Goal: Entertainment & Leisure: Consume media (video, audio)

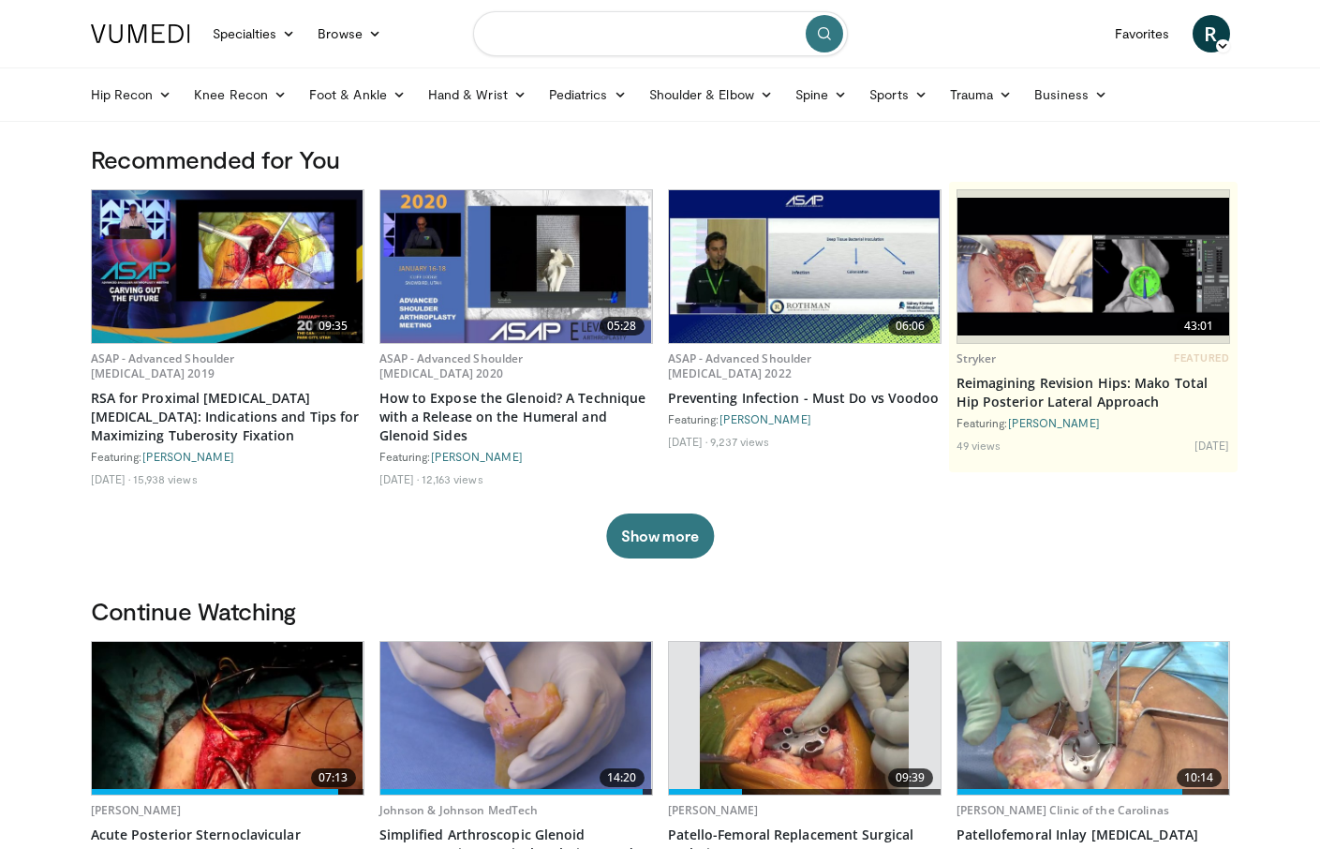
click at [553, 37] on input "Search topics, interventions" at bounding box center [660, 33] width 375 height 45
type input "**********"
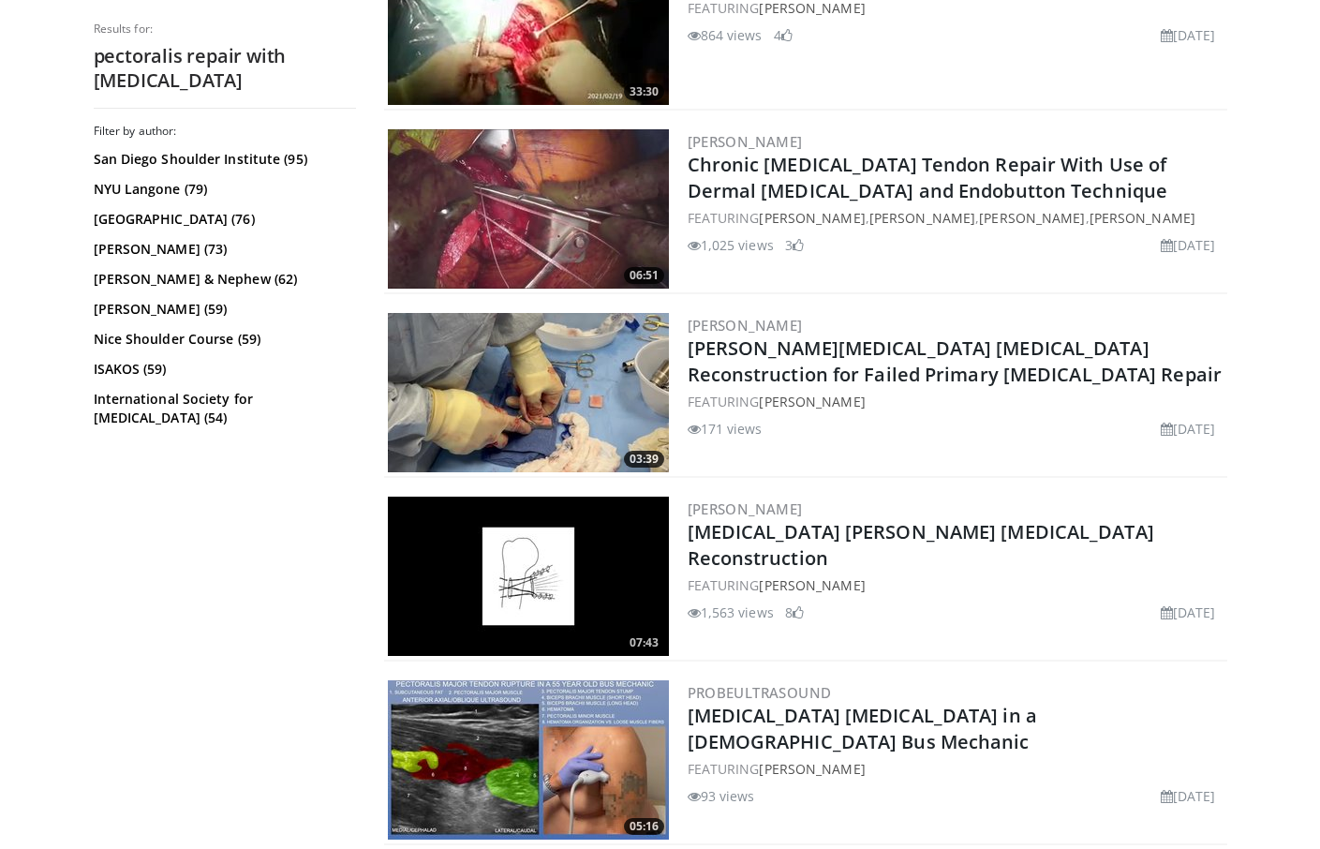
scroll to position [1278, 0]
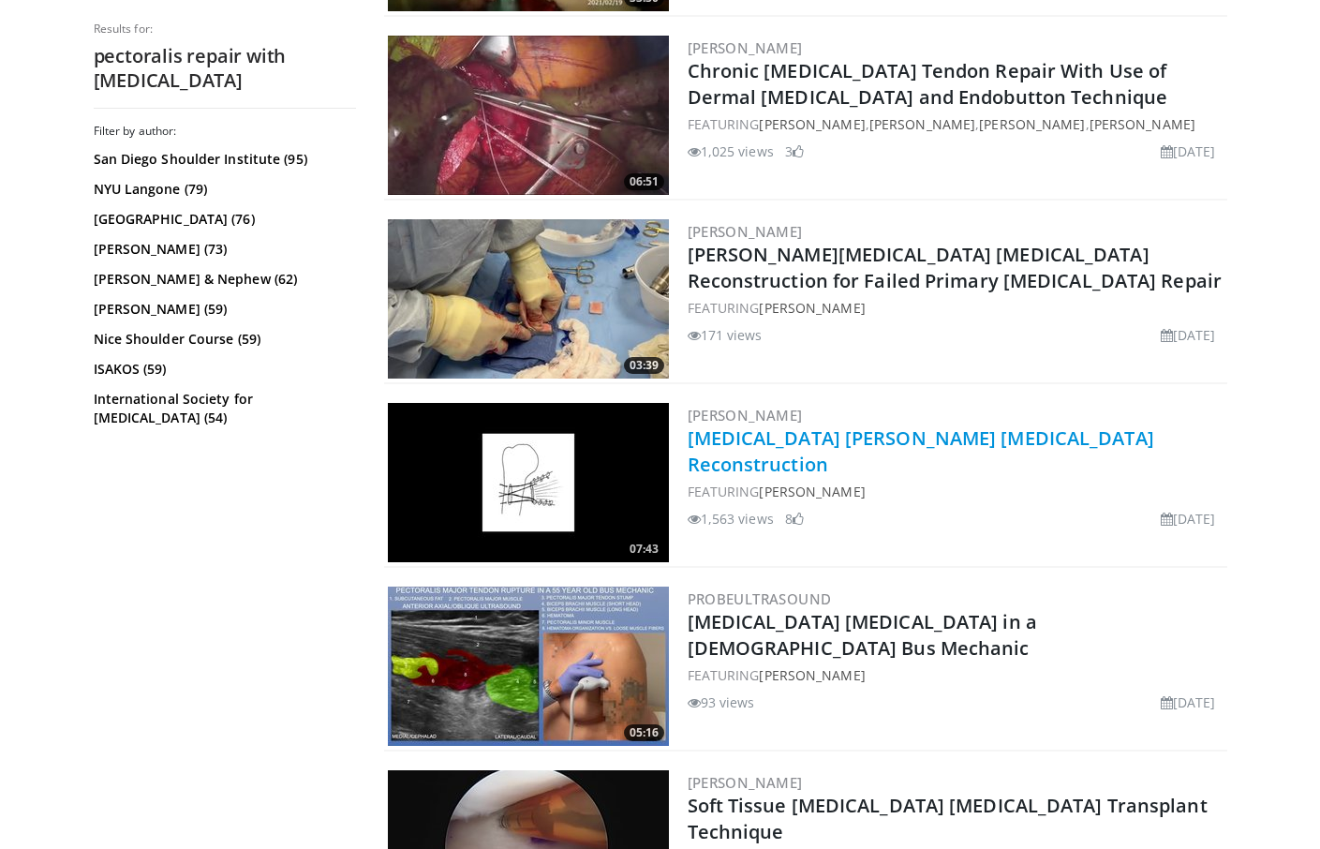
click at [868, 433] on link "[MEDICAL_DATA] [PERSON_NAME] [MEDICAL_DATA] Reconstruction" at bounding box center [921, 451] width 467 height 52
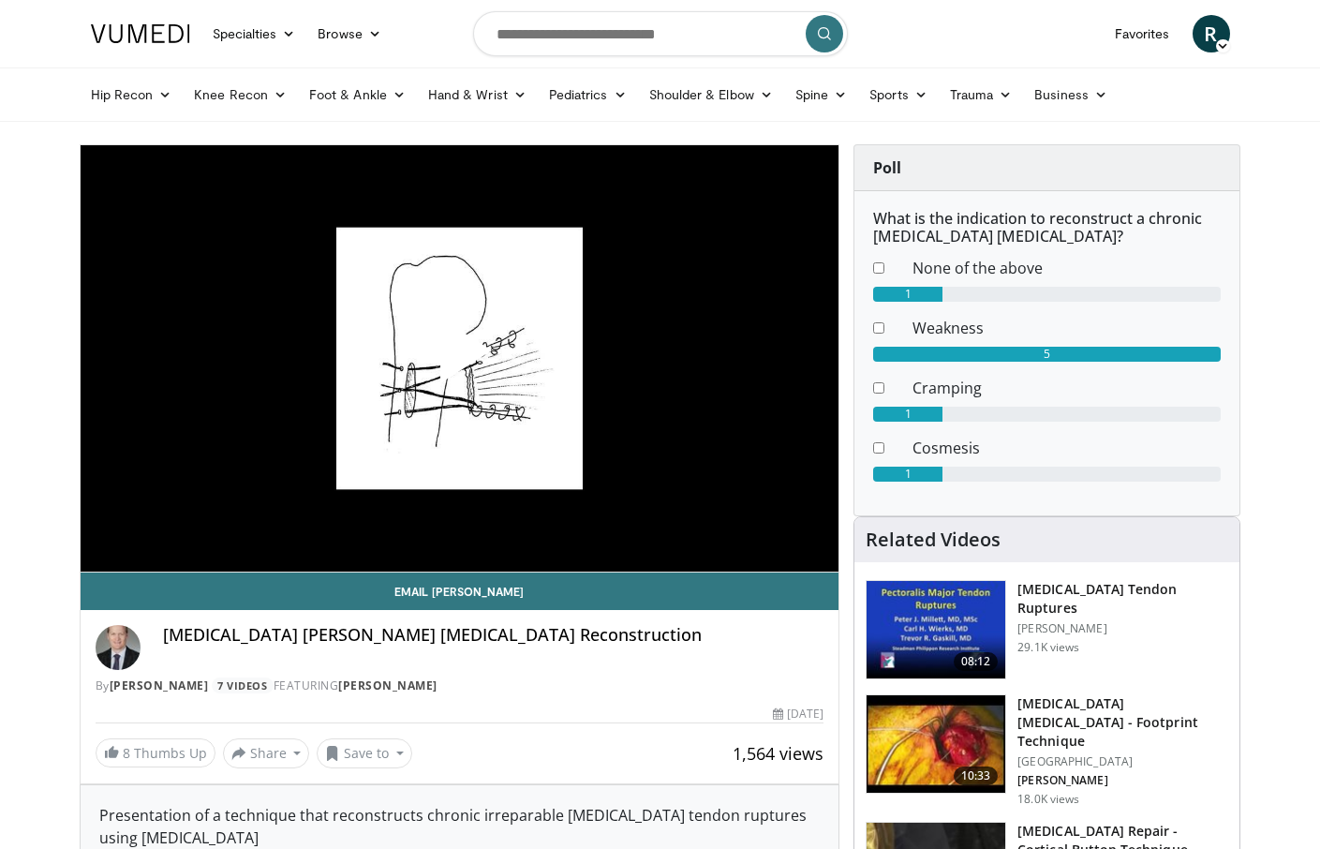
click at [459, 358] on span "Video Player" at bounding box center [459, 358] width 0 height 0
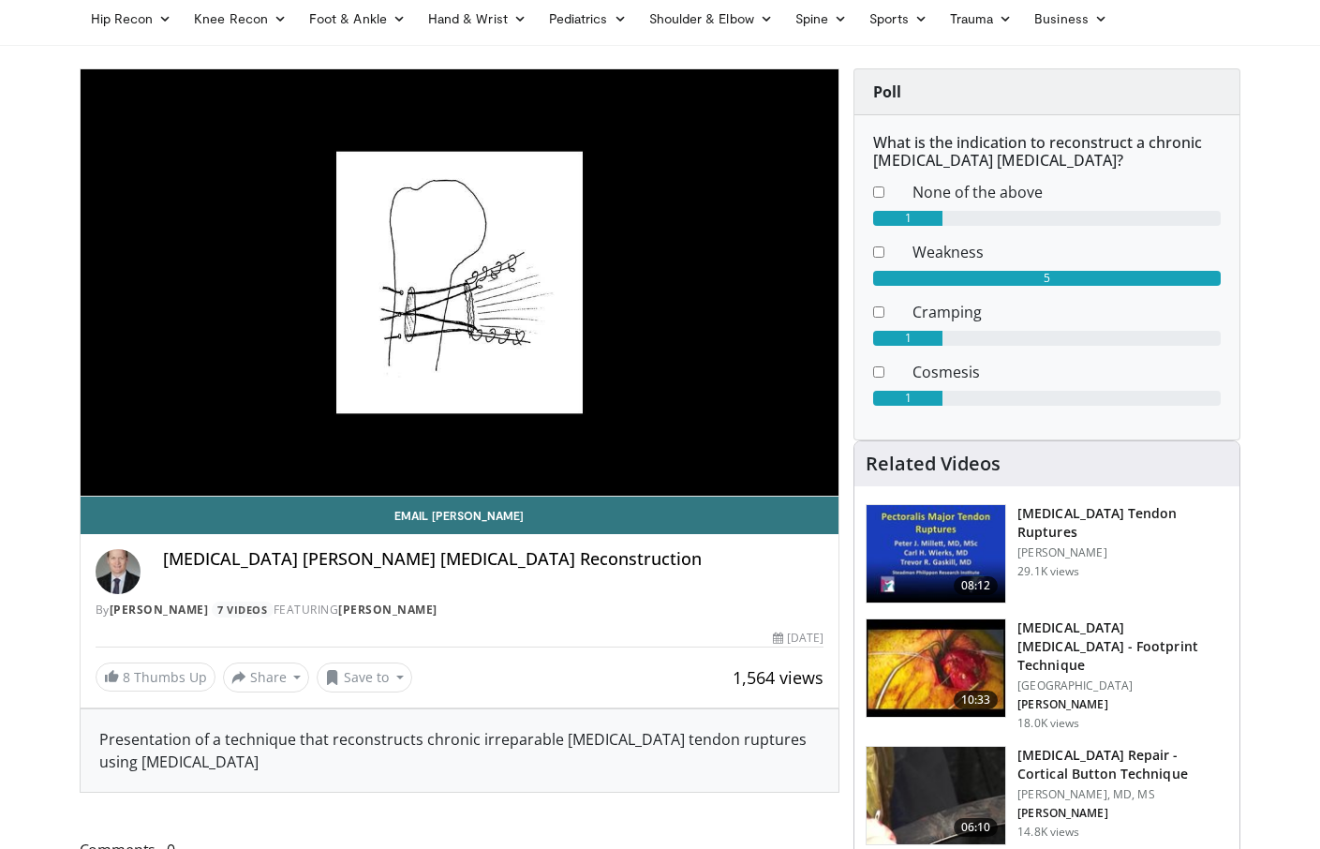
scroll to position [78, 0]
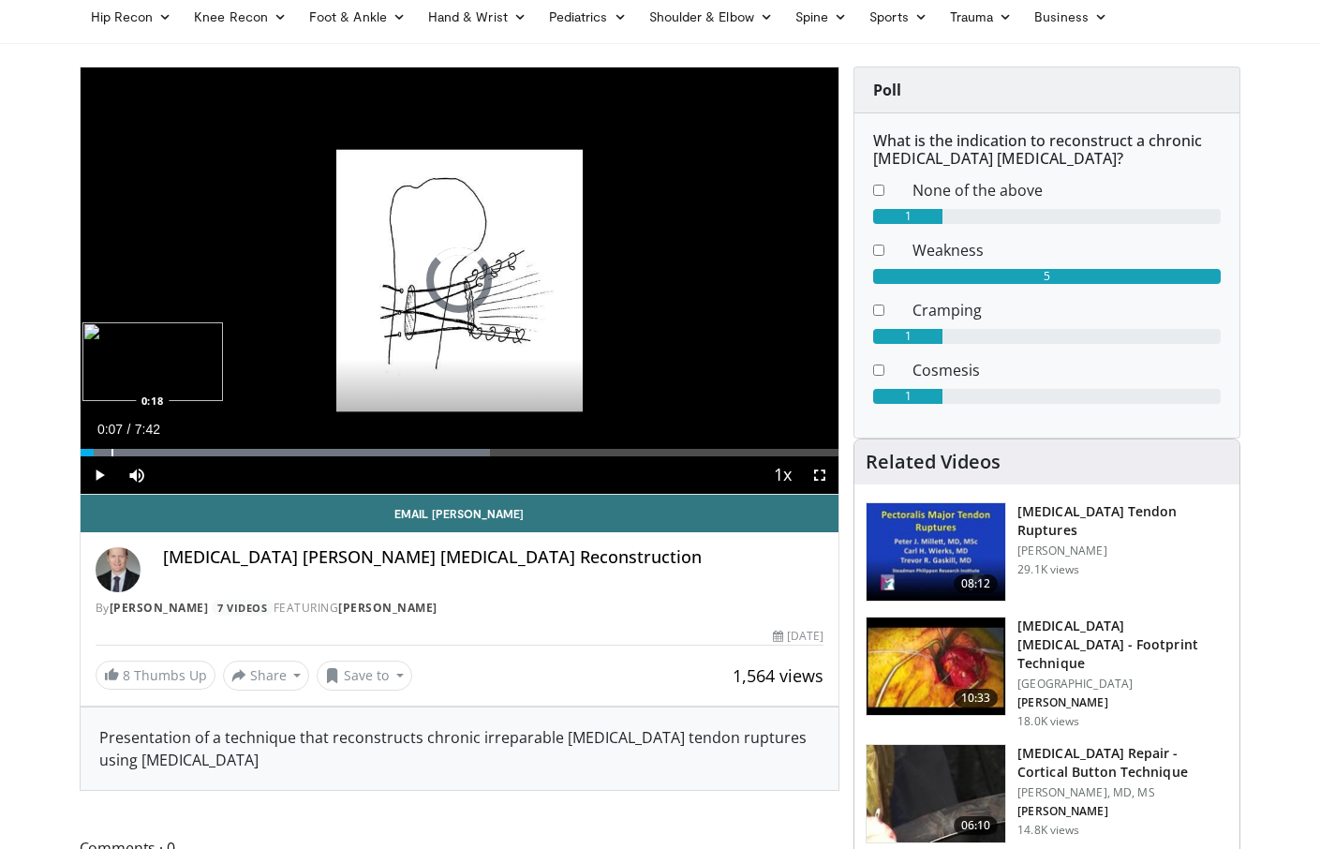
click at [112, 452] on div "Progress Bar" at bounding box center [113, 452] width 2 height 7
click at [141, 454] on div "Progress Bar" at bounding box center [142, 452] width 2 height 7
click at [184, 455] on div "Progress Bar" at bounding box center [185, 452] width 2 height 7
click at [207, 452] on div "Progress Bar" at bounding box center [208, 452] width 2 height 7
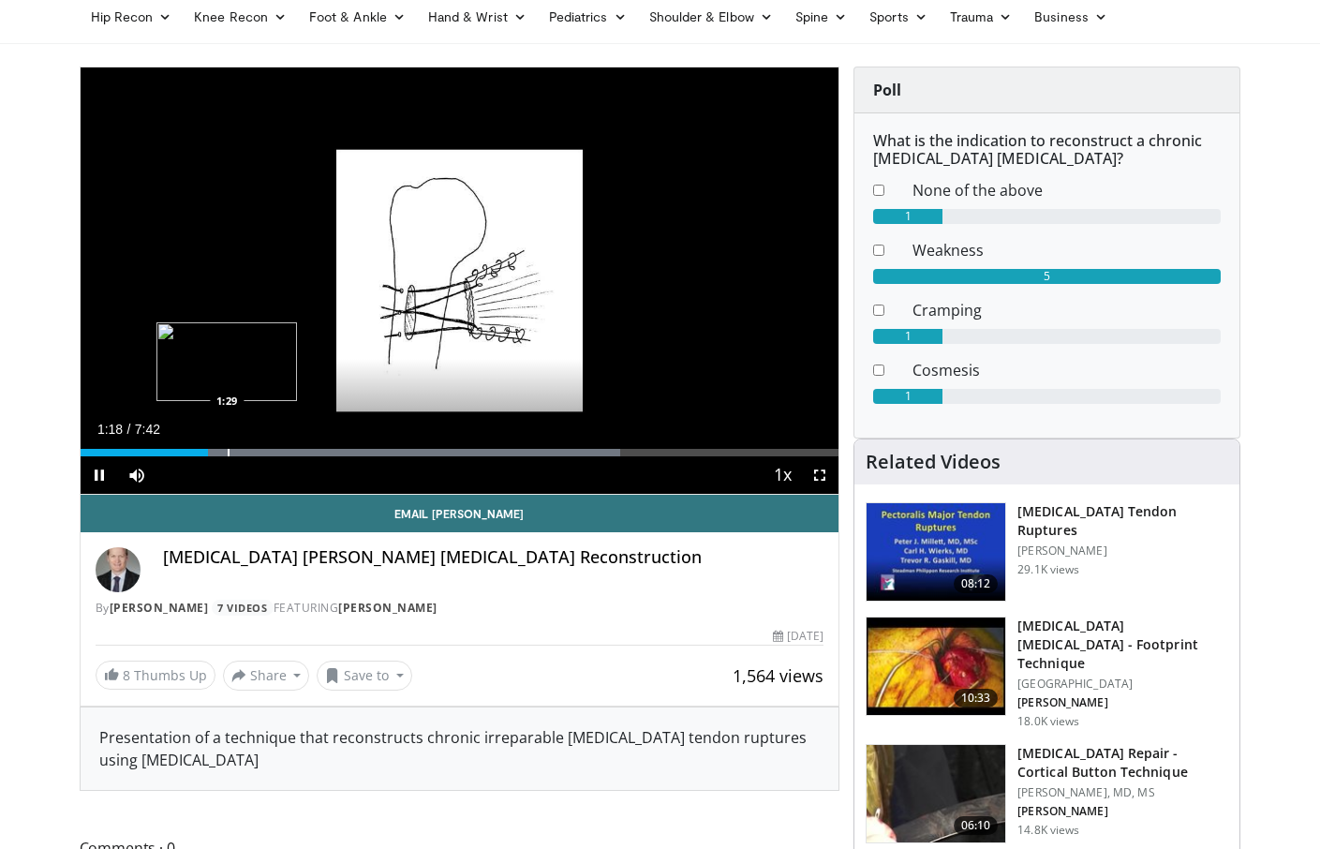
click at [228, 450] on div "Progress Bar" at bounding box center [229, 452] width 2 height 7
click at [267, 455] on div "Progress Bar" at bounding box center [268, 452] width 2 height 7
click at [298, 453] on div "Progress Bar" at bounding box center [299, 452] width 2 height 7
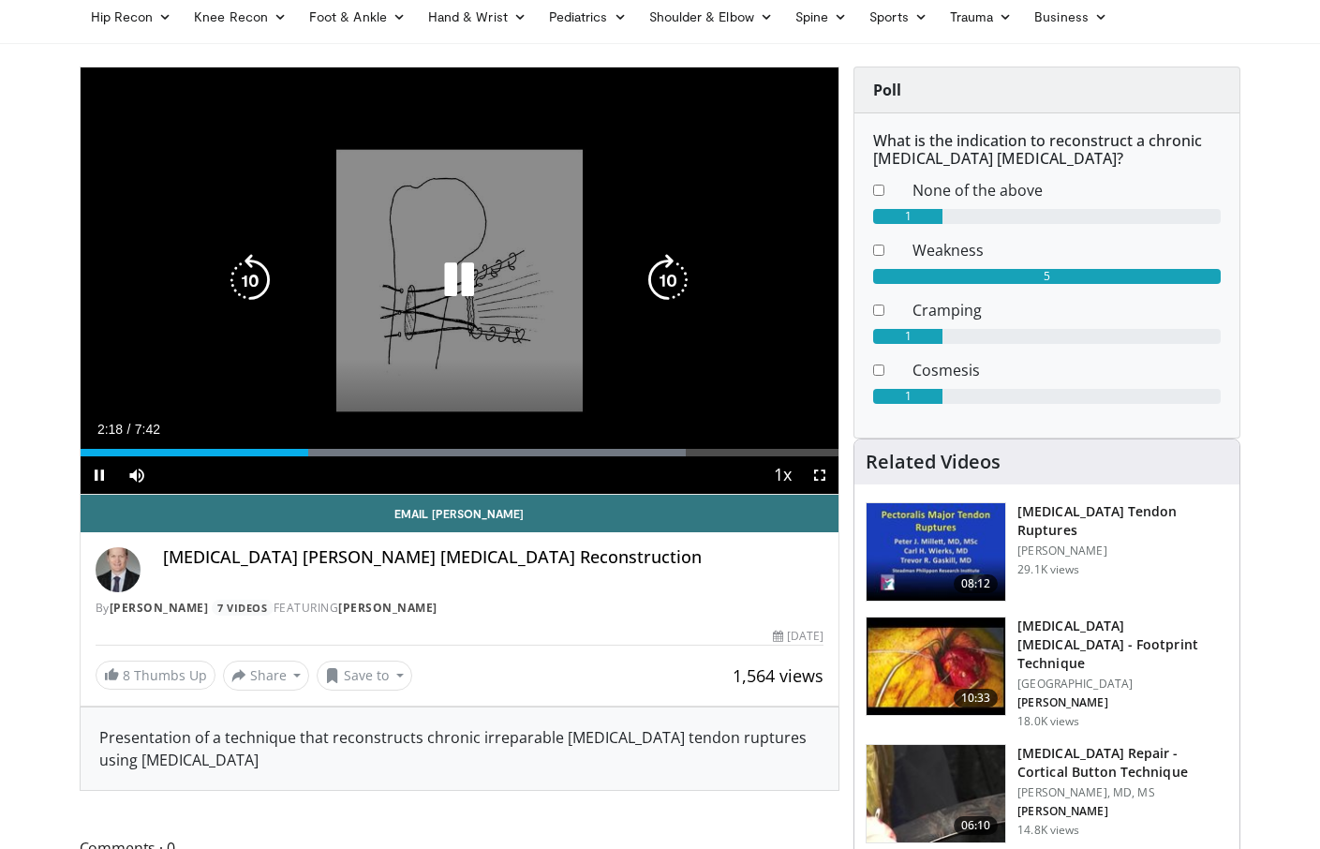
click at [605, 325] on div "10 seconds Tap to unmute" at bounding box center [460, 280] width 759 height 426
click at [464, 273] on icon "Video Player" at bounding box center [459, 280] width 52 height 52
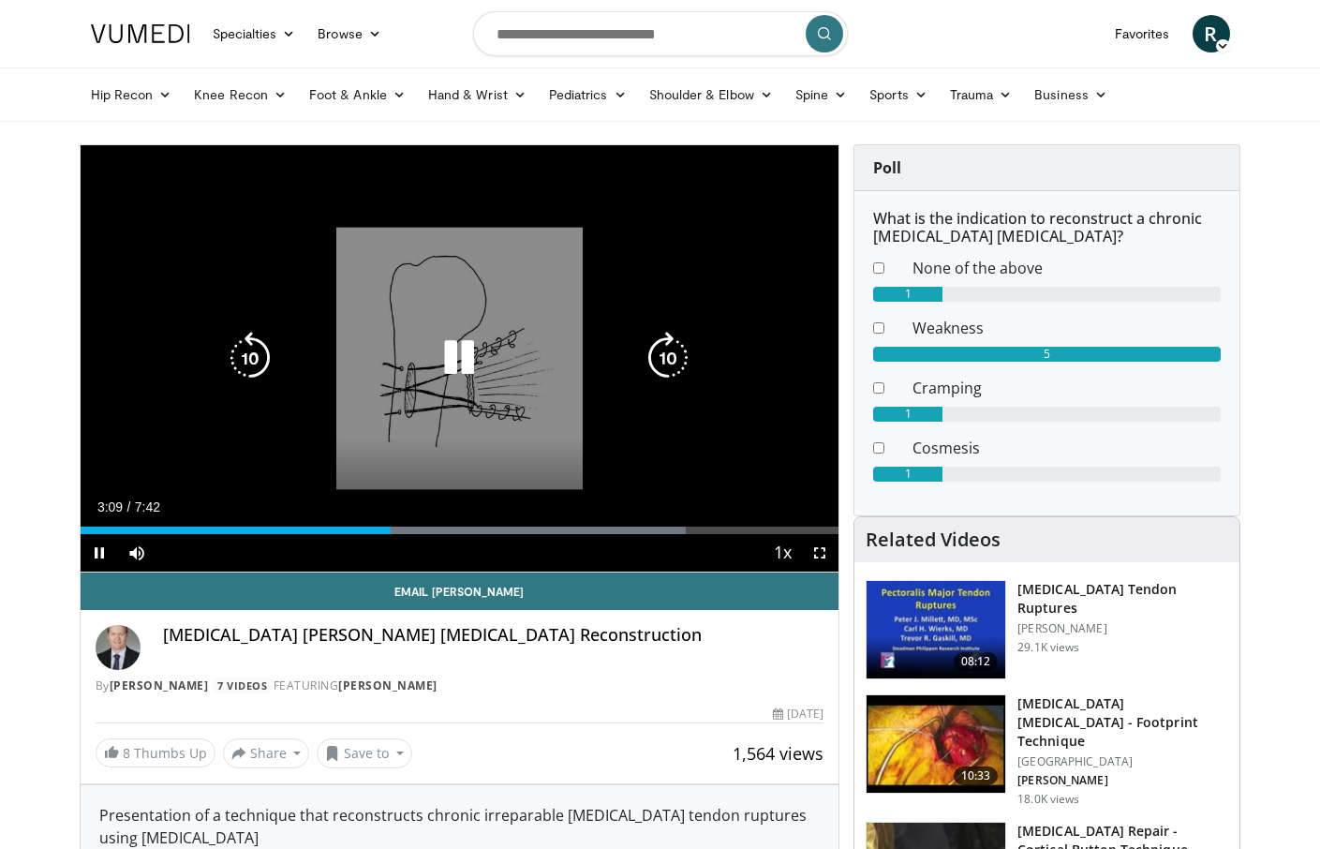
scroll to position [0, 0]
click at [462, 354] on icon "Video Player" at bounding box center [459, 358] width 52 height 52
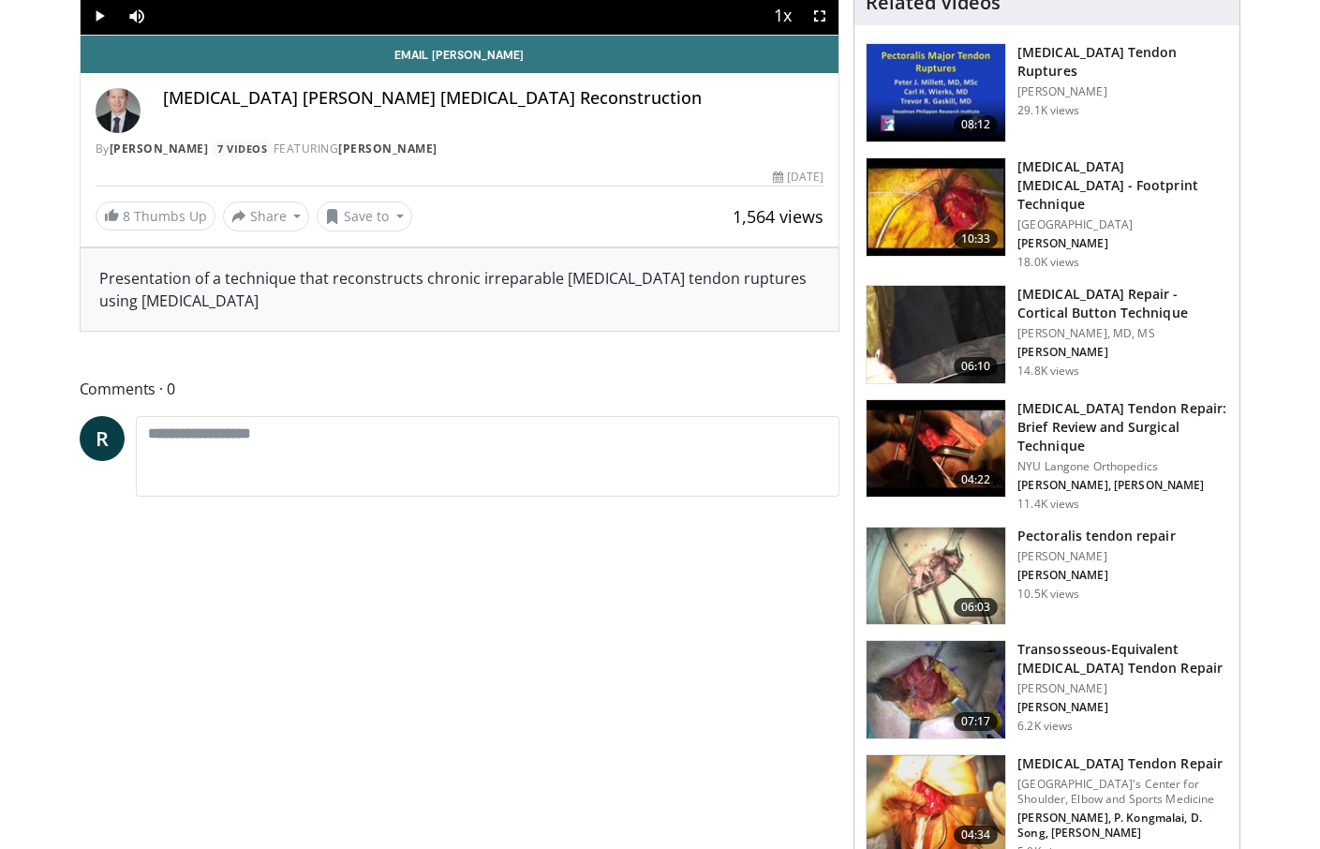
scroll to position [542, 0]
